Goal: Task Accomplishment & Management: Manage account settings

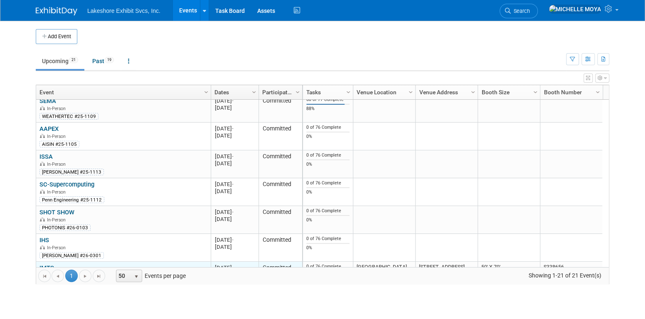
scroll to position [321, 0]
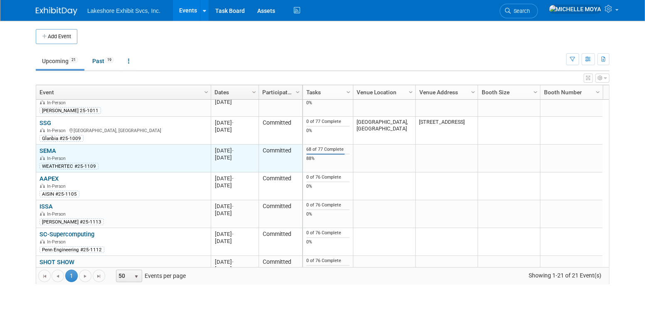
click at [48, 149] on link "SEMA" at bounding box center [47, 150] width 17 height 7
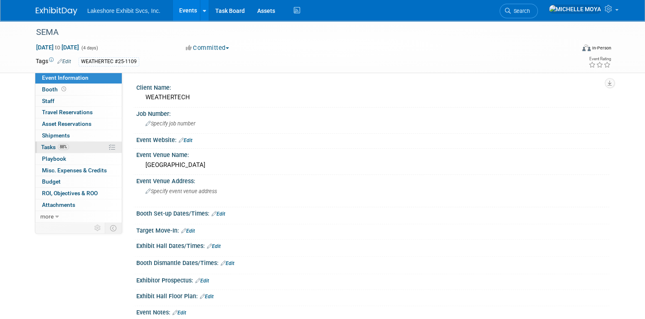
click at [53, 149] on span "Tasks 88%" at bounding box center [55, 147] width 28 height 7
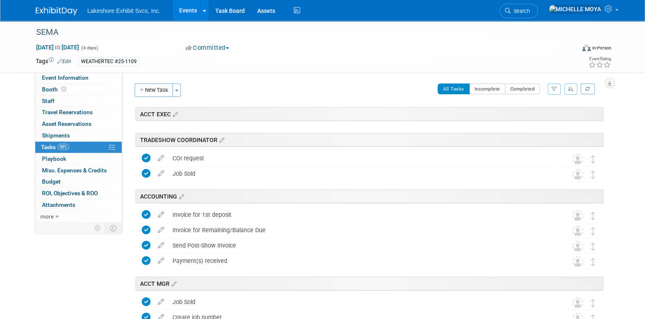
click at [557, 87] on button "button" at bounding box center [554, 88] width 13 height 11
click at [540, 114] on select "-- Select Assignee -- All unassigned tasks Assigned to me Amanda Koss Dave Desa…" at bounding box center [519, 116] width 69 height 12
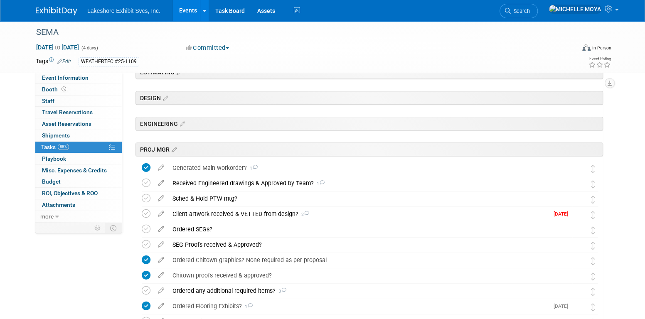
scroll to position [166, 0]
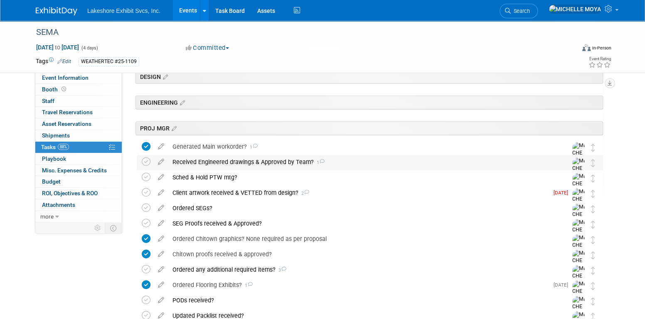
click at [280, 157] on div "Received Engineered drawings & Approved by Team? 1" at bounding box center [361, 162] width 387 height 14
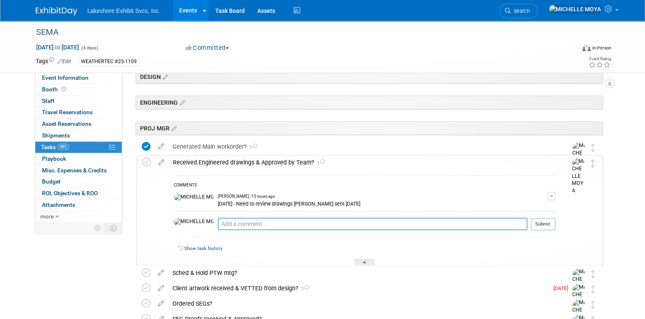
click at [259, 224] on textarea at bounding box center [372, 224] width 309 height 12
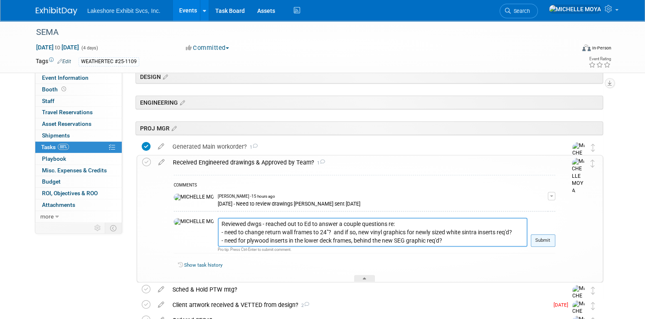
type textarea "Reviewed dwgs - reached out to Ed to answer a couple questions re: - need to ch…"
click at [542, 238] on button "Submit" at bounding box center [542, 240] width 25 height 12
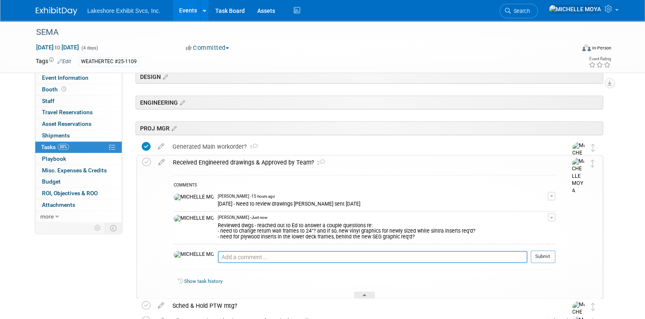
click at [221, 259] on textarea at bounding box center [372, 257] width 309 height 12
type textarea "8.14.25 - Left dwgs on John's desk for his review."
click at [545, 254] on button "Submit" at bounding box center [542, 256] width 25 height 12
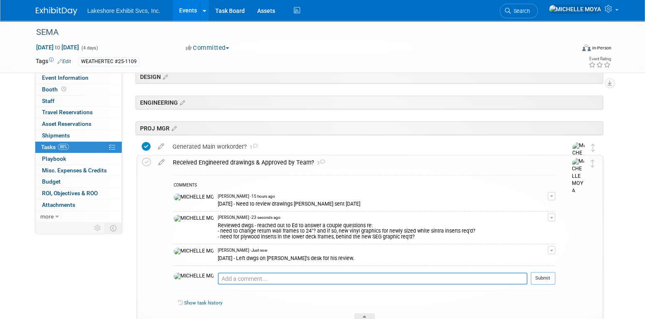
click at [553, 216] on button "button" at bounding box center [551, 217] width 7 height 8
click at [535, 230] on link "Edit Comment" at bounding box center [522, 229] width 66 height 12
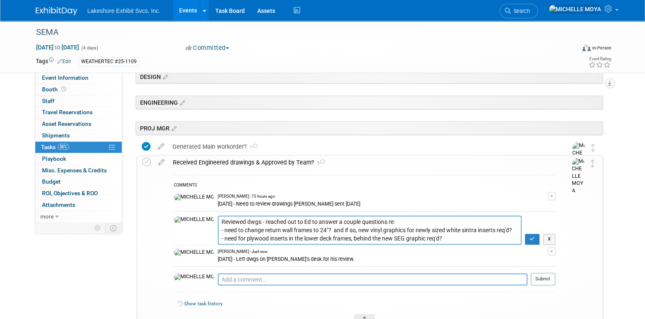
click at [218, 219] on textarea "Reviewed dwgs - reached out to Ed to answer a couple questions re: - need to ch…" at bounding box center [370, 230] width 304 height 29
type textarea "8.14.25: Reviewed dwgs - reached out to Ed to answer a couple questions re: - n…"
click at [533, 236] on icon "button" at bounding box center [531, 238] width 5 height 5
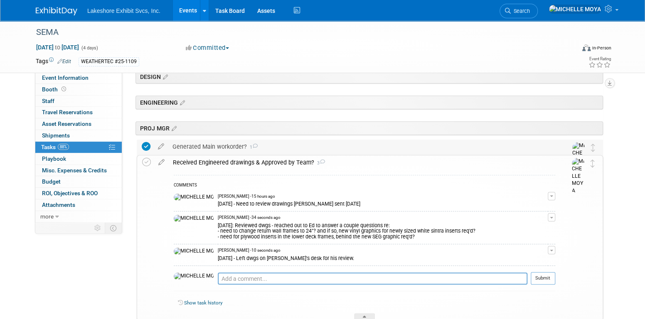
click at [196, 147] on div "Generated Main workorder? 1" at bounding box center [361, 147] width 387 height 14
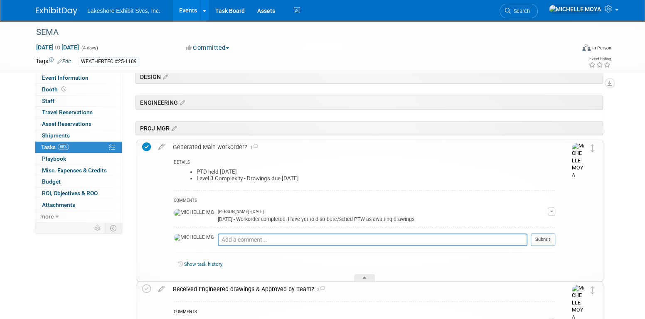
click at [196, 147] on div "Generated Main workorder? 1" at bounding box center [362, 147] width 386 height 14
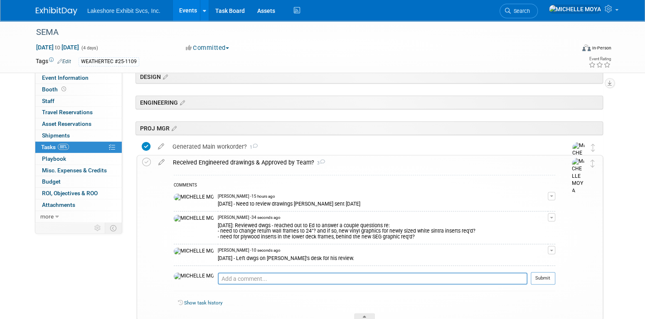
click at [194, 162] on div "Received Engineered drawings & Approved by Team? 3" at bounding box center [362, 162] width 386 height 14
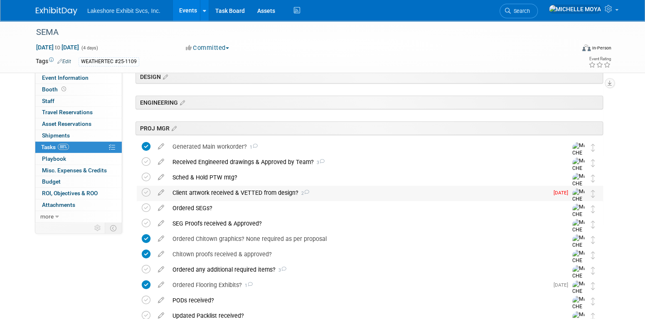
click at [208, 193] on div "Client artwork received & VETTED from design? 2" at bounding box center [358, 193] width 380 height 14
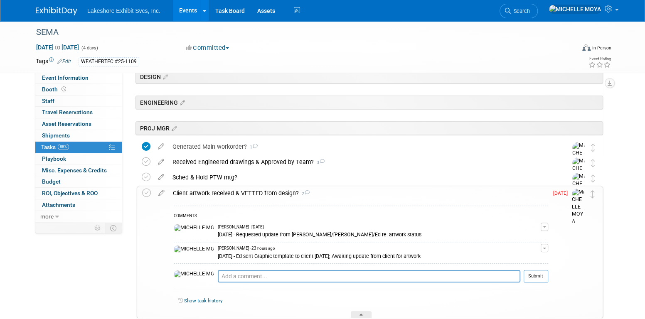
click at [208, 193] on div "Client artwork received & VETTED from design? 2" at bounding box center [358, 193] width 379 height 14
